Goal: Transaction & Acquisition: Book appointment/travel/reservation

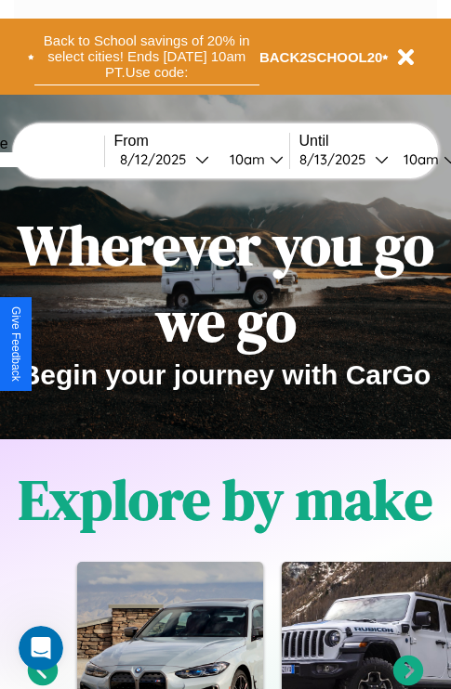
click at [146, 57] on button "Back to School savings of 20% in select cities! Ends [DATE] 10am PT. Use code:" at bounding box center [146, 57] width 225 height 58
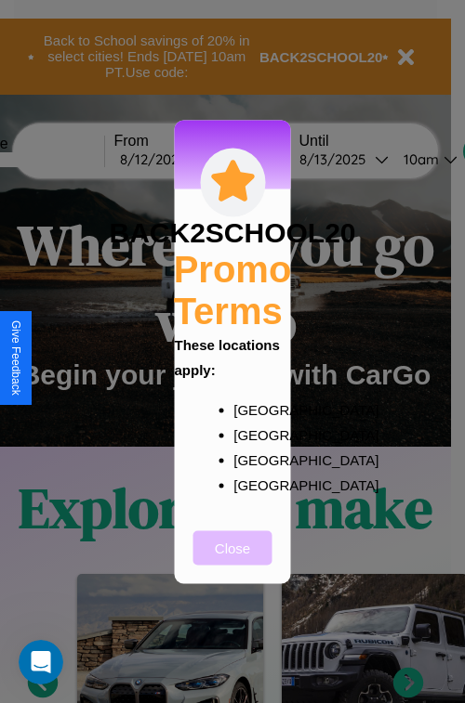
click at [232, 560] on button "Close" at bounding box center [232, 548] width 79 height 34
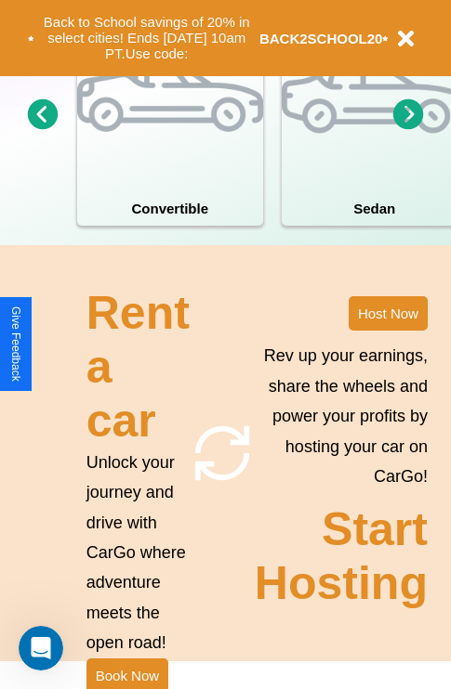
scroll to position [1809, 0]
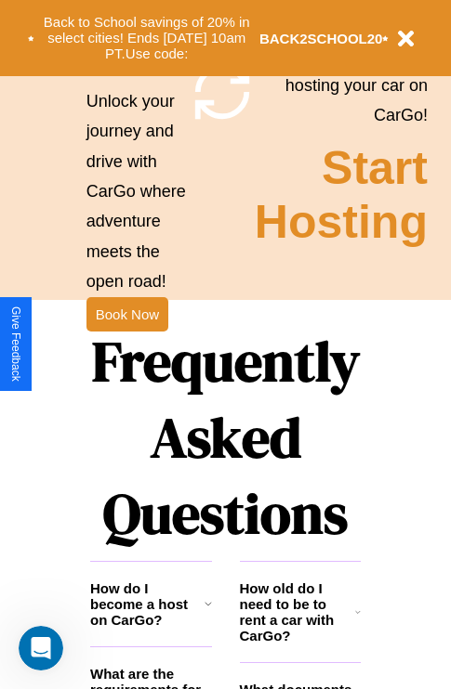
click at [126, 345] on h1 "Frequently Asked Questions" at bounding box center [225, 437] width 270 height 247
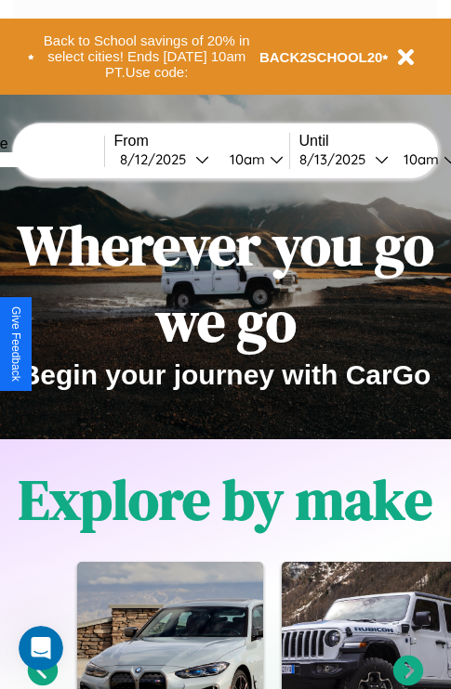
scroll to position [0, 69]
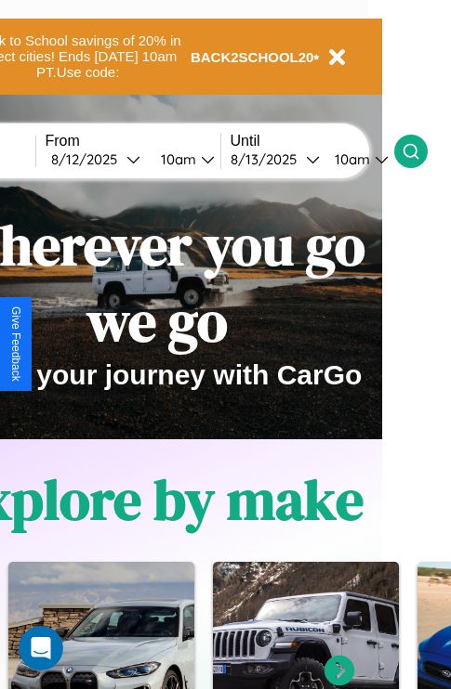
type input "******"
click at [420, 151] on icon at bounding box center [410, 151] width 19 height 19
